Goal: Participate in discussion

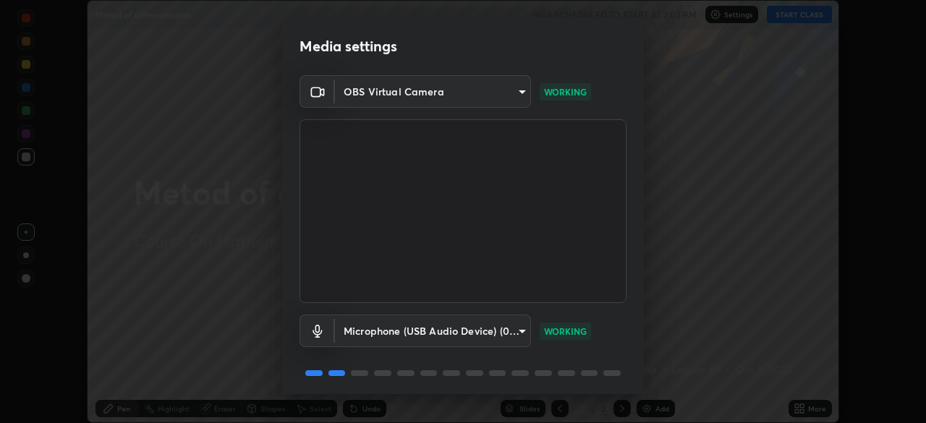
scroll to position [51, 0]
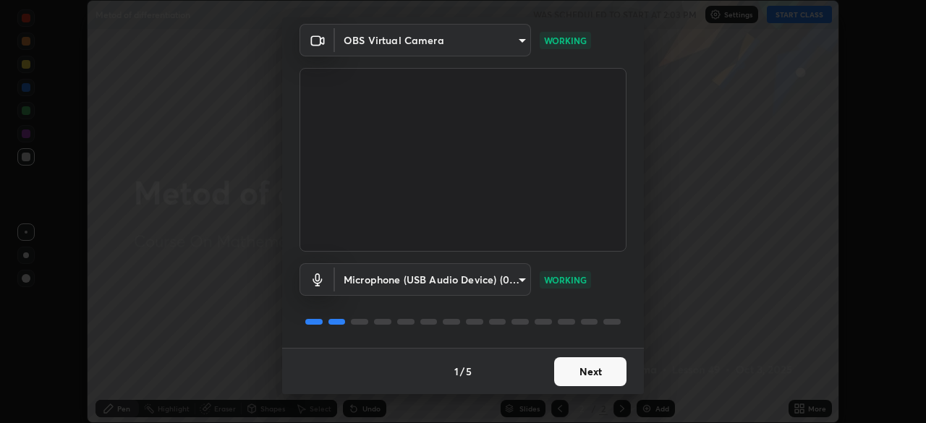
click at [593, 363] on button "Next" at bounding box center [590, 371] width 72 height 29
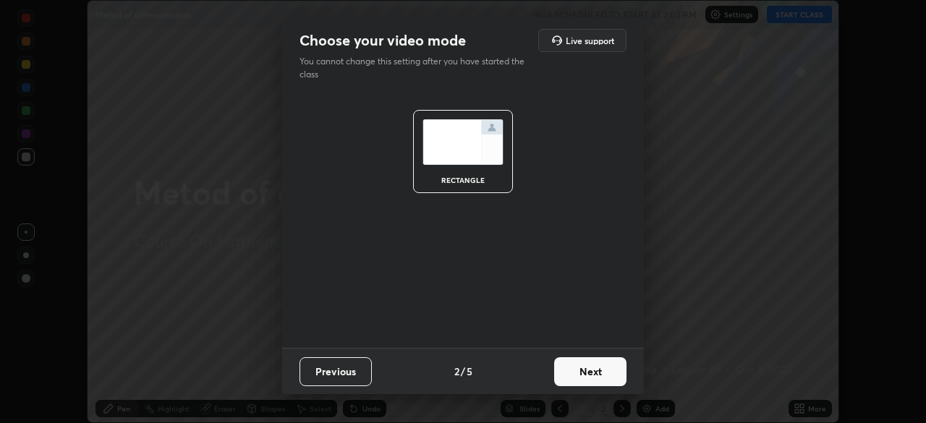
scroll to position [0, 0]
click at [588, 374] on button "Next" at bounding box center [590, 371] width 72 height 29
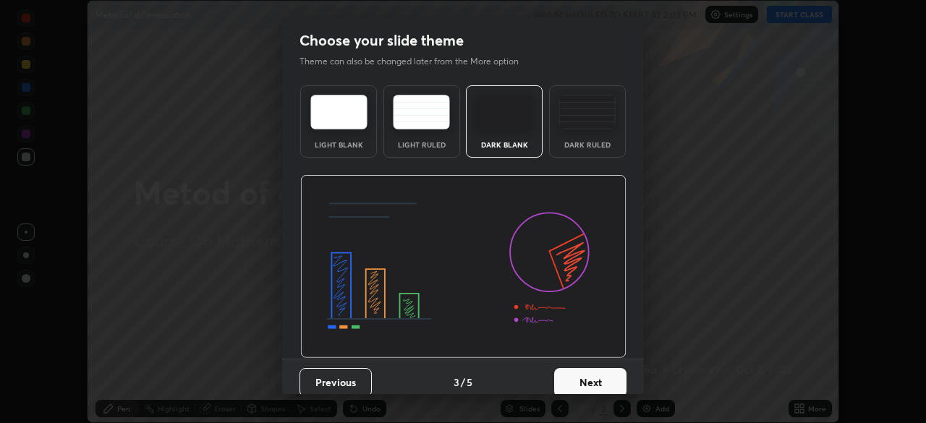
scroll to position [11, 0]
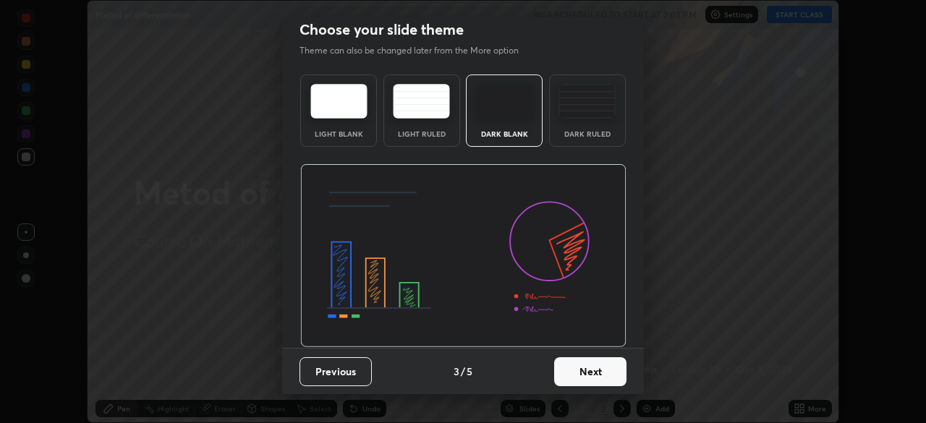
click at [578, 360] on button "Next" at bounding box center [590, 371] width 72 height 29
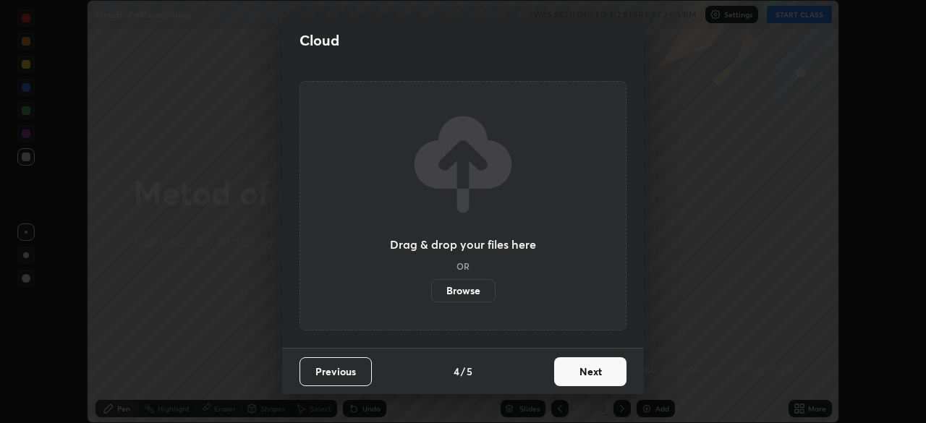
click at [562, 369] on button "Next" at bounding box center [590, 371] width 72 height 29
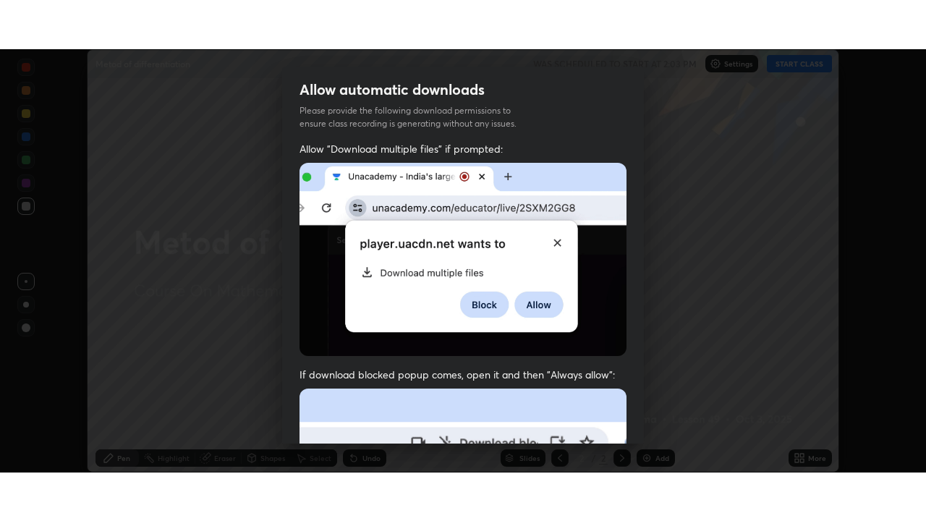
scroll to position [346, 0]
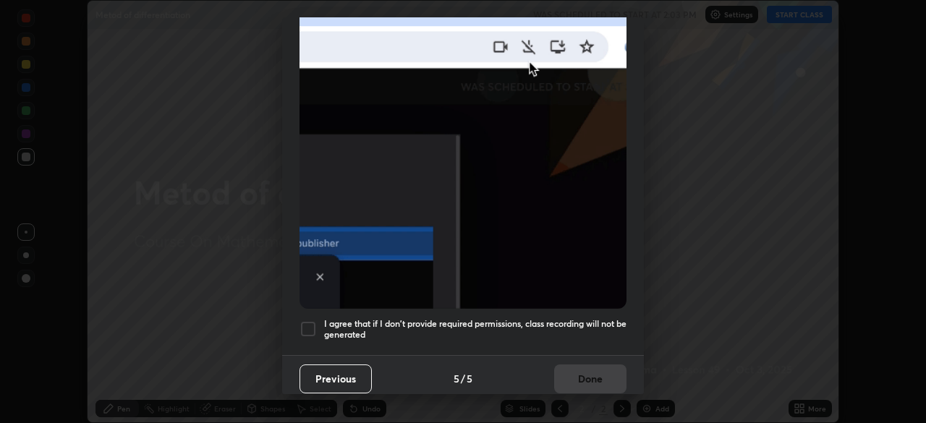
click at [305, 320] on div at bounding box center [307, 328] width 17 height 17
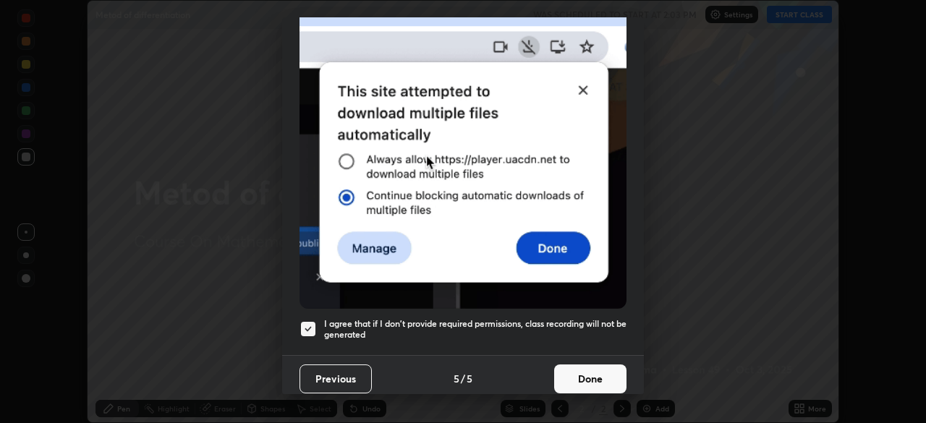
click at [575, 367] on button "Done" at bounding box center [590, 379] width 72 height 29
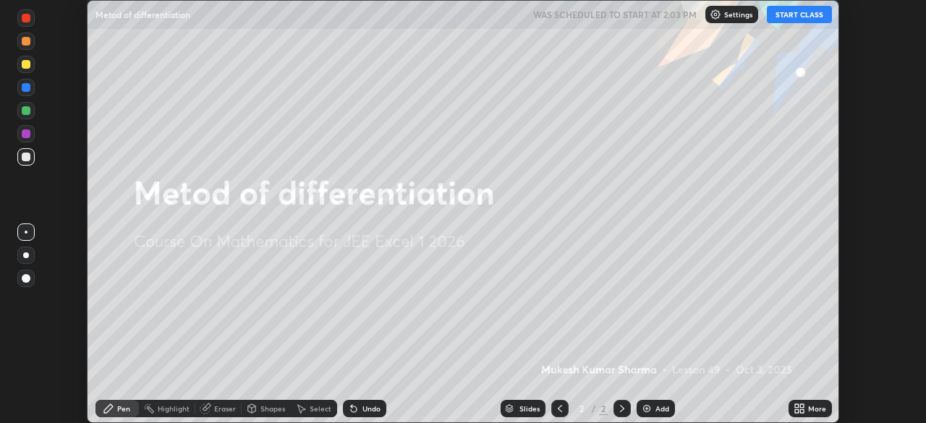
click at [798, 18] on button "START CLASS" at bounding box center [799, 14] width 65 height 17
click at [642, 408] on img at bounding box center [647, 409] width 12 height 12
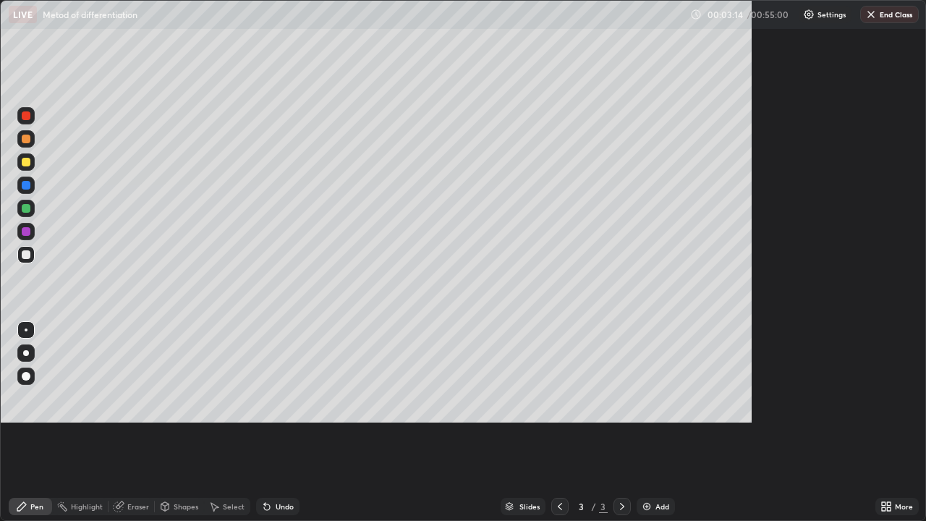
scroll to position [521, 926]
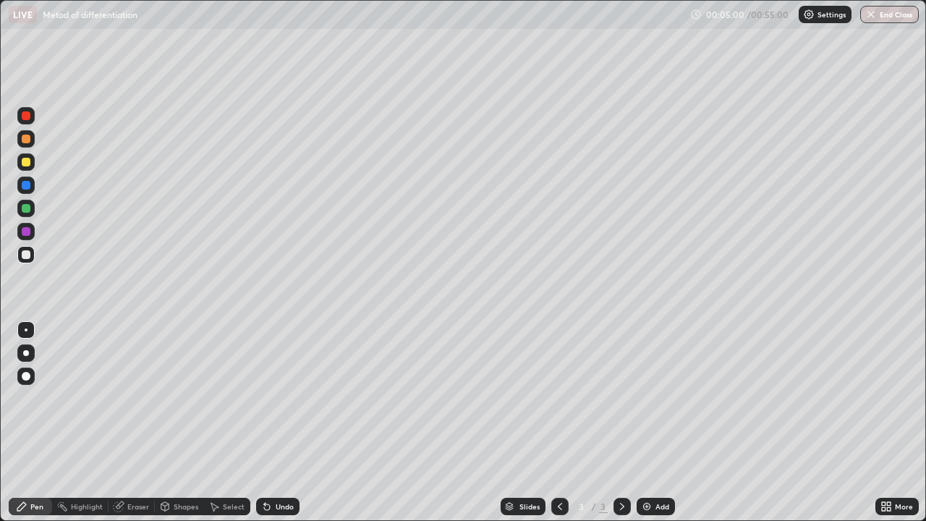
click at [27, 165] on div at bounding box center [26, 162] width 9 height 9
click at [27, 353] on div at bounding box center [26, 353] width 6 height 6
click at [135, 422] on div "Eraser" at bounding box center [138, 506] width 22 height 7
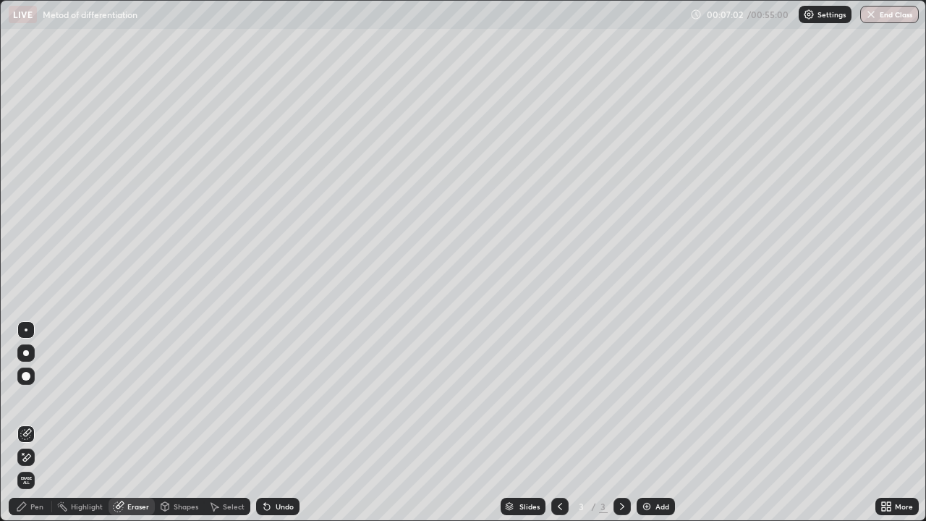
click at [42, 422] on div "Pen" at bounding box center [36, 506] width 13 height 7
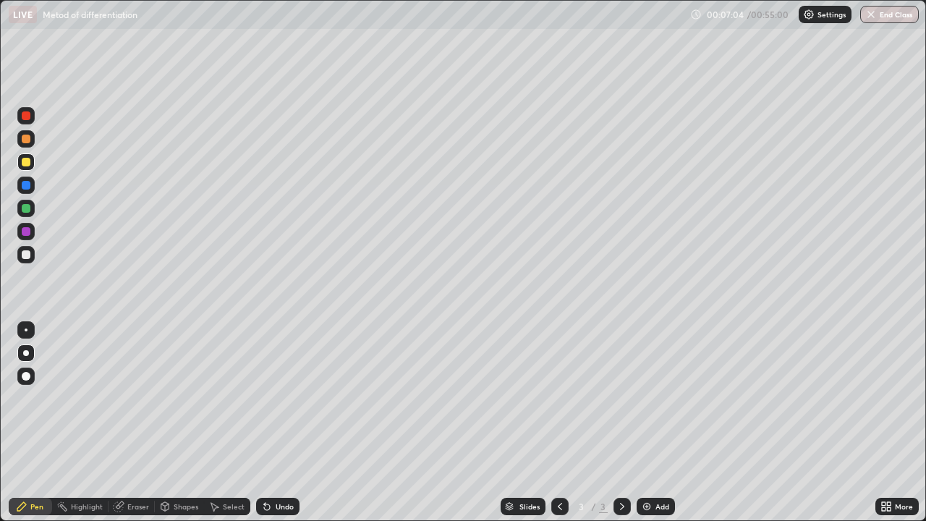
click at [135, 422] on div "Eraser" at bounding box center [138, 506] width 22 height 7
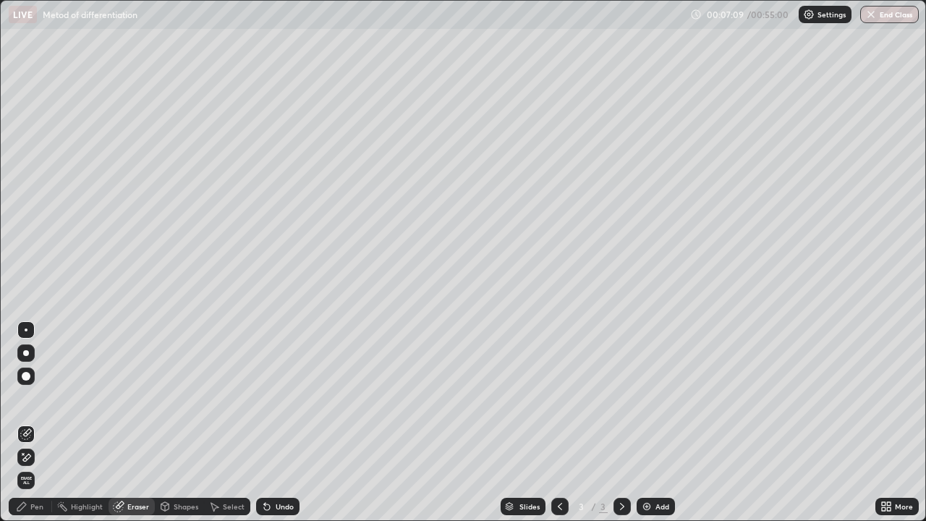
click at [35, 422] on div "Pen" at bounding box center [36, 506] width 13 height 7
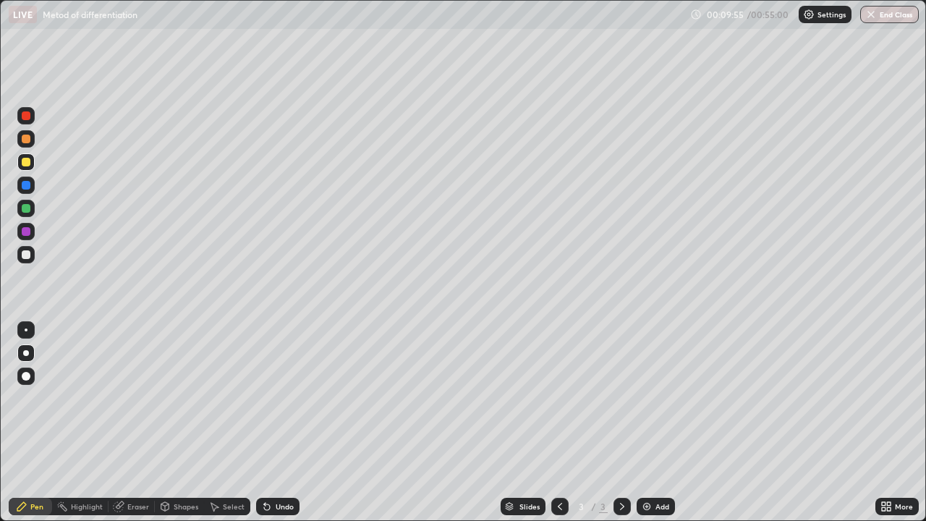
click at [282, 422] on div "Undo" at bounding box center [285, 506] width 18 height 7
click at [278, 422] on div "Undo" at bounding box center [285, 506] width 18 height 7
click at [647, 422] on img at bounding box center [647, 507] width 12 height 12
click at [644, 422] on img at bounding box center [647, 507] width 12 height 12
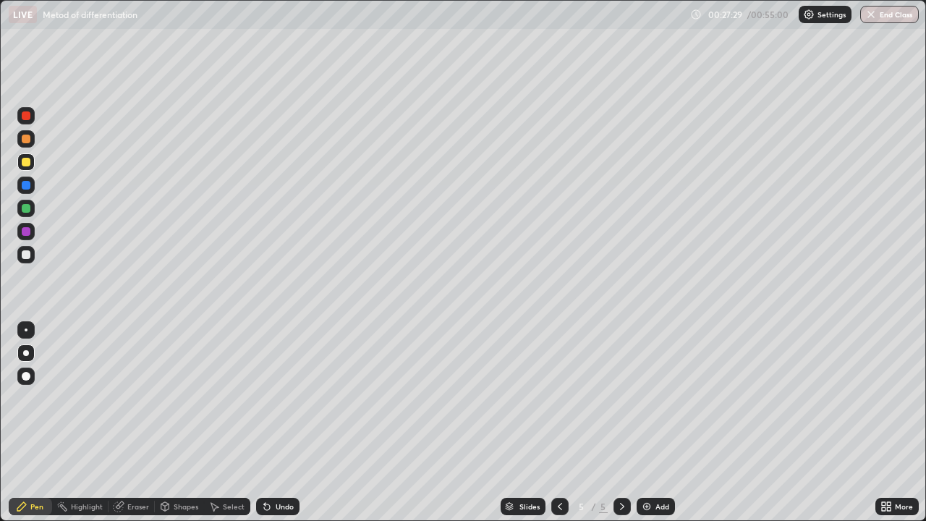
click at [646, 422] on img at bounding box center [647, 507] width 12 height 12
click at [270, 422] on icon at bounding box center [267, 507] width 12 height 12
click at [273, 422] on div "Undo" at bounding box center [277, 506] width 43 height 17
click at [276, 422] on div "Undo" at bounding box center [285, 506] width 18 height 7
click at [277, 422] on div "Undo" at bounding box center [285, 506] width 18 height 7
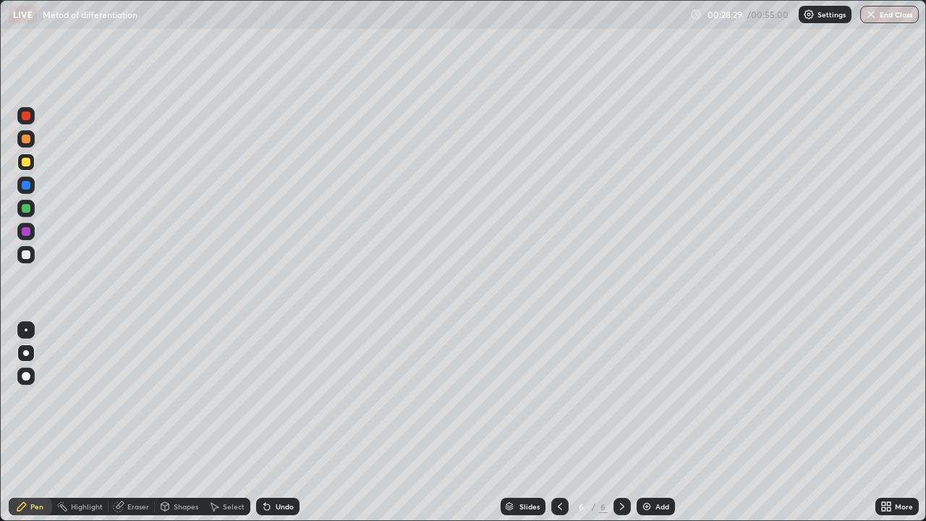
click at [271, 422] on div "Undo" at bounding box center [277, 506] width 43 height 17
click at [273, 422] on div "Undo" at bounding box center [277, 506] width 43 height 17
click at [277, 422] on div "Undo" at bounding box center [285, 506] width 18 height 7
click at [276, 422] on div "Undo" at bounding box center [285, 506] width 18 height 7
click at [272, 422] on div "Undo" at bounding box center [277, 506] width 43 height 17
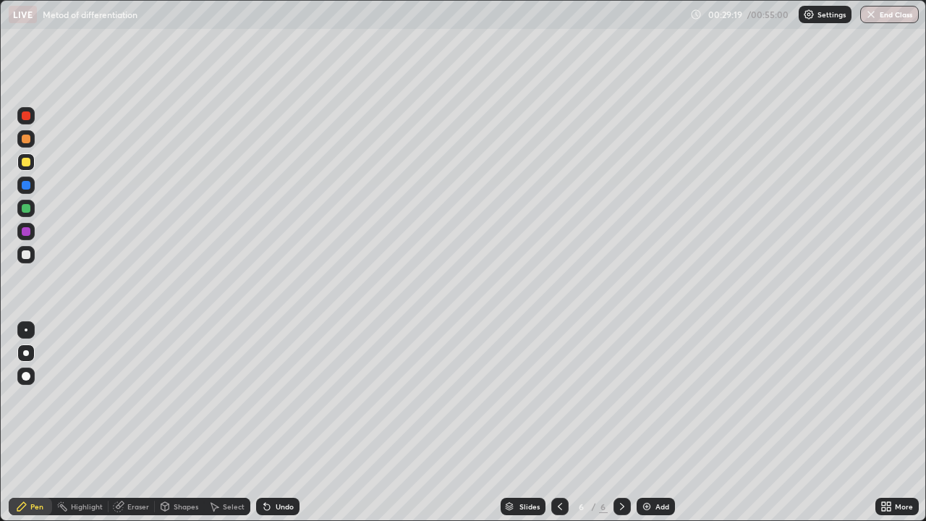
click at [273, 422] on div "Undo" at bounding box center [277, 506] width 43 height 17
click at [138, 422] on div "Eraser" at bounding box center [138, 506] width 22 height 7
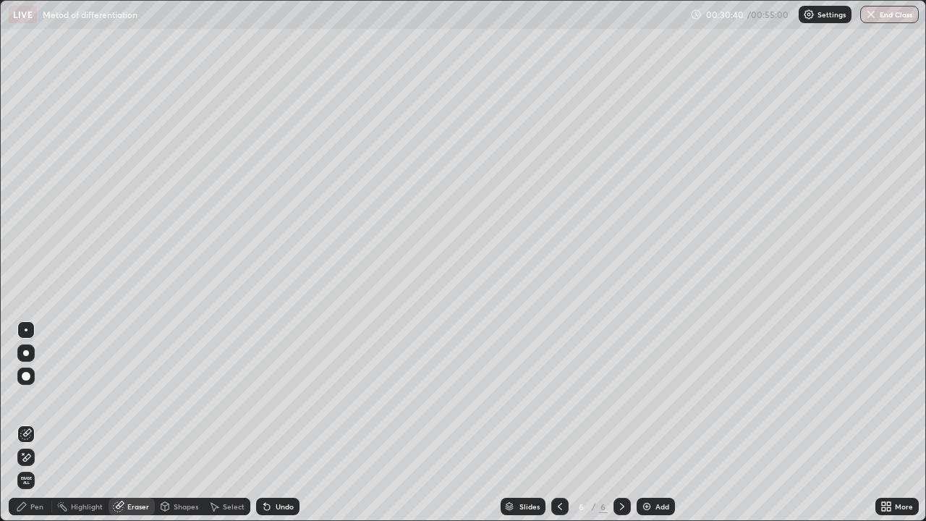
click at [44, 422] on div "Pen" at bounding box center [30, 506] width 43 height 17
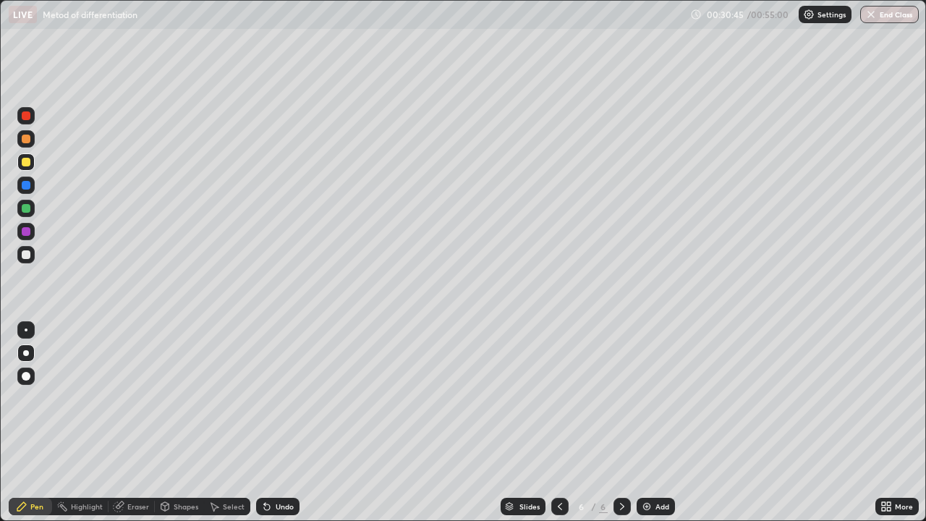
click at [275, 422] on div "Undo" at bounding box center [277, 506] width 43 height 17
click at [279, 422] on div "Undo" at bounding box center [285, 506] width 18 height 7
click at [280, 422] on div "Undo" at bounding box center [277, 506] width 43 height 17
click at [644, 422] on img at bounding box center [647, 507] width 12 height 12
click at [280, 422] on div "Undo" at bounding box center [285, 506] width 18 height 7
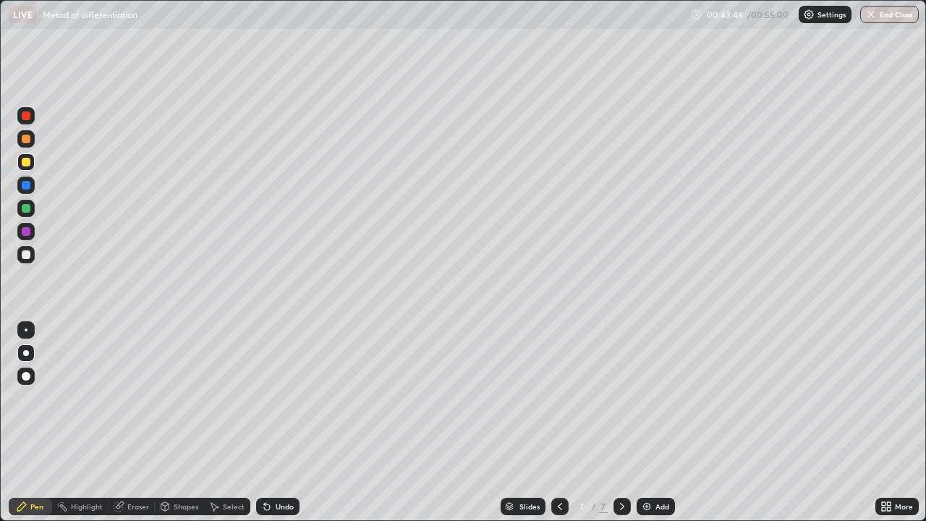
click at [641, 422] on img at bounding box center [647, 507] width 12 height 12
click at [652, 422] on div "Add" at bounding box center [656, 506] width 38 height 17
click at [552, 422] on div at bounding box center [559, 506] width 17 height 17
click at [621, 422] on div at bounding box center [621, 506] width 17 height 17
click at [621, 422] on icon at bounding box center [622, 507] width 12 height 12
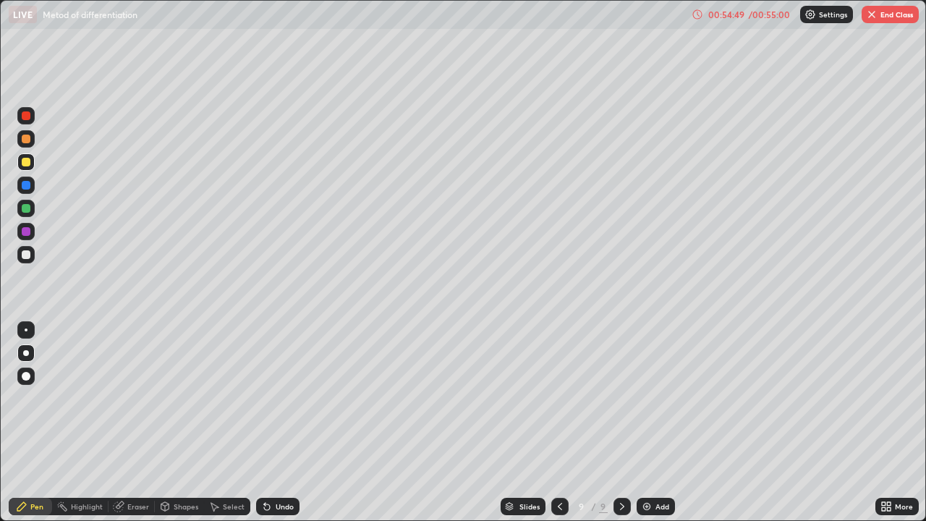
click at [558, 422] on icon at bounding box center [560, 507] width 12 height 12
click at [621, 422] on icon at bounding box center [622, 506] width 4 height 7
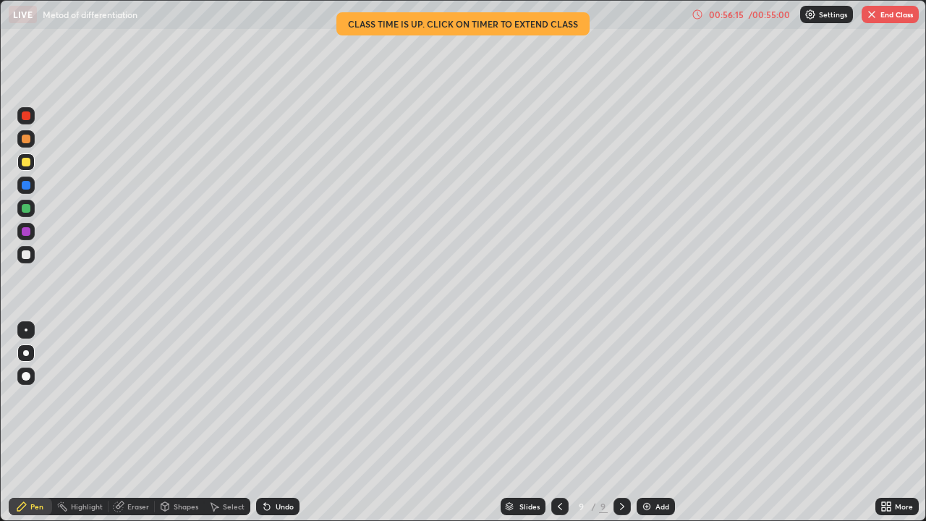
click at [131, 422] on div "Eraser" at bounding box center [138, 506] width 22 height 7
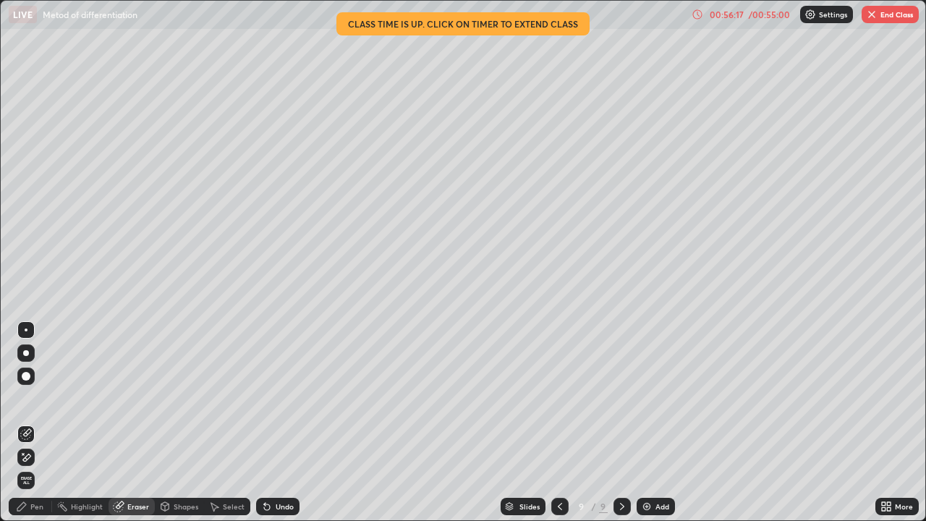
click at [33, 422] on div "Pen" at bounding box center [36, 506] width 13 height 7
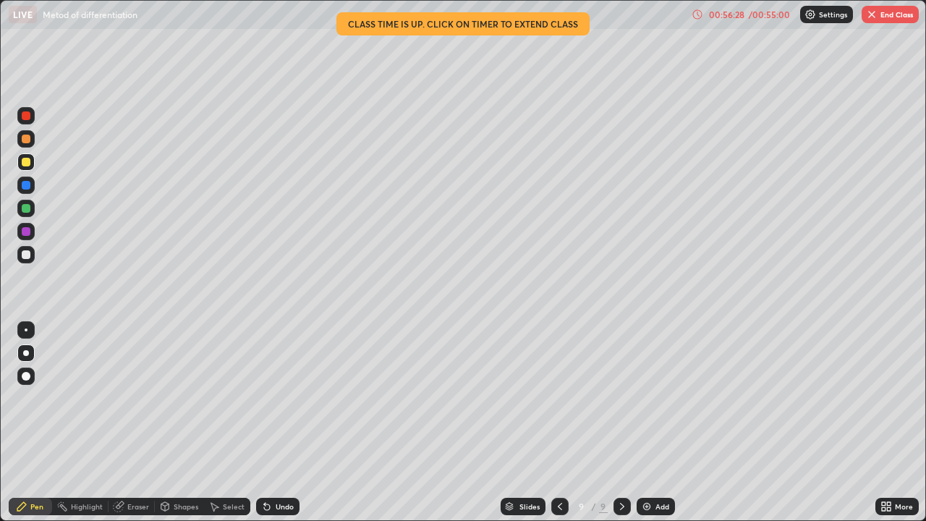
click at [560, 422] on icon at bounding box center [560, 506] width 4 height 7
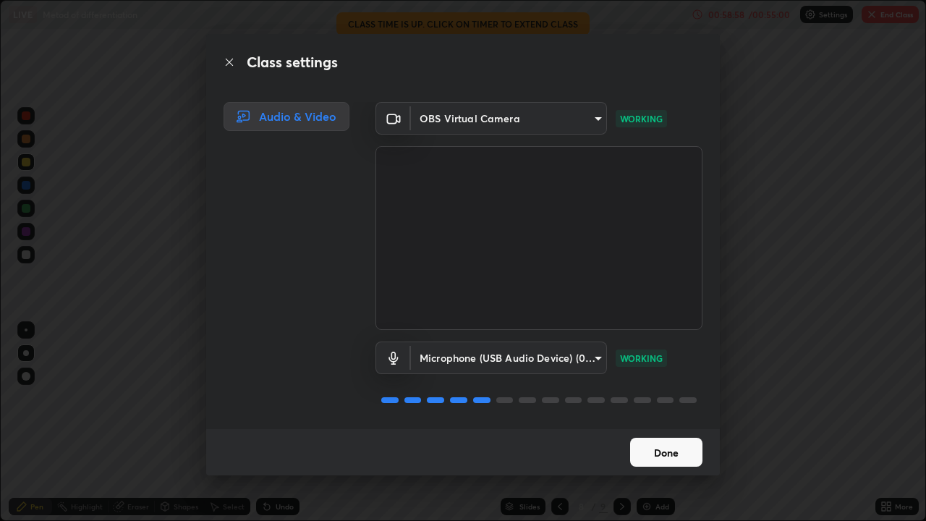
click at [654, 422] on button "Done" at bounding box center [666, 452] width 72 height 29
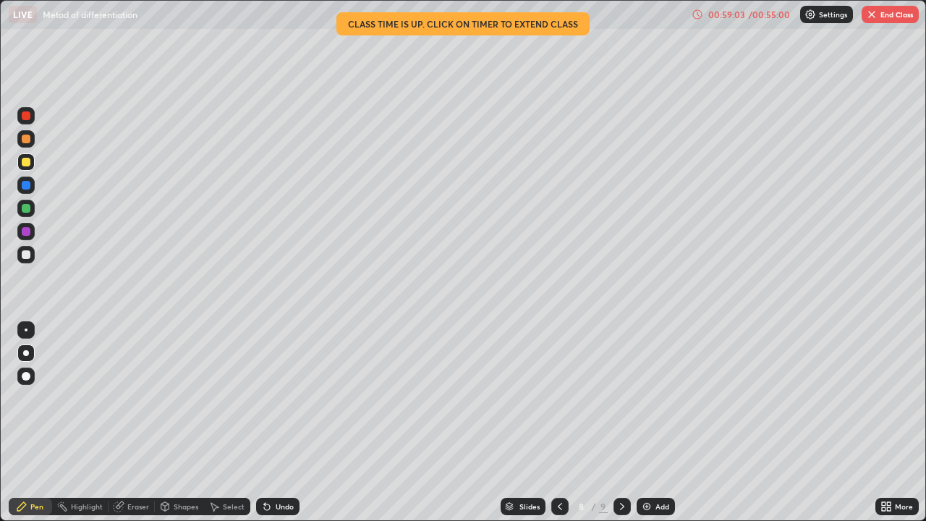
click at [620, 422] on icon at bounding box center [622, 507] width 12 height 12
click at [558, 422] on icon at bounding box center [560, 507] width 12 height 12
click at [622, 422] on icon at bounding box center [622, 507] width 12 height 12
click at [898, 17] on button "End Class" at bounding box center [890, 14] width 57 height 17
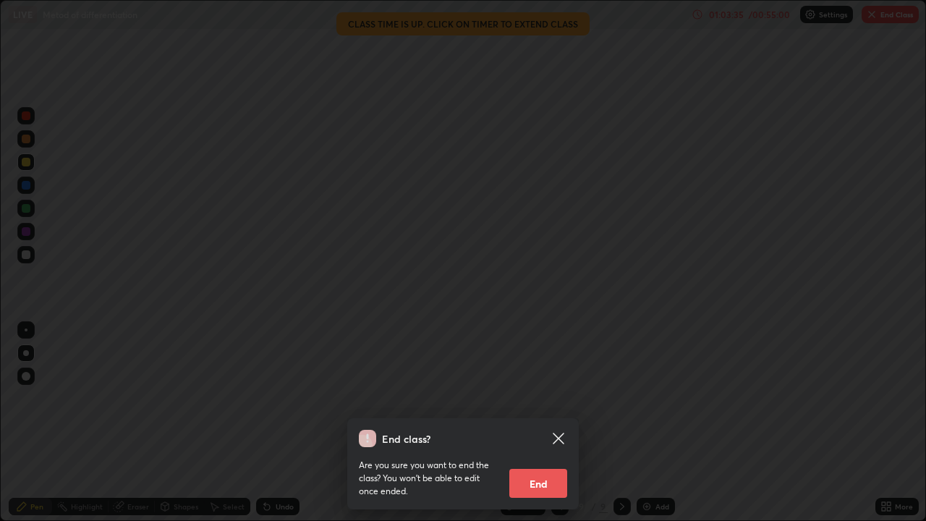
click at [540, 422] on button "End" at bounding box center [538, 483] width 58 height 29
